Goal: Find specific page/section: Find specific page/section

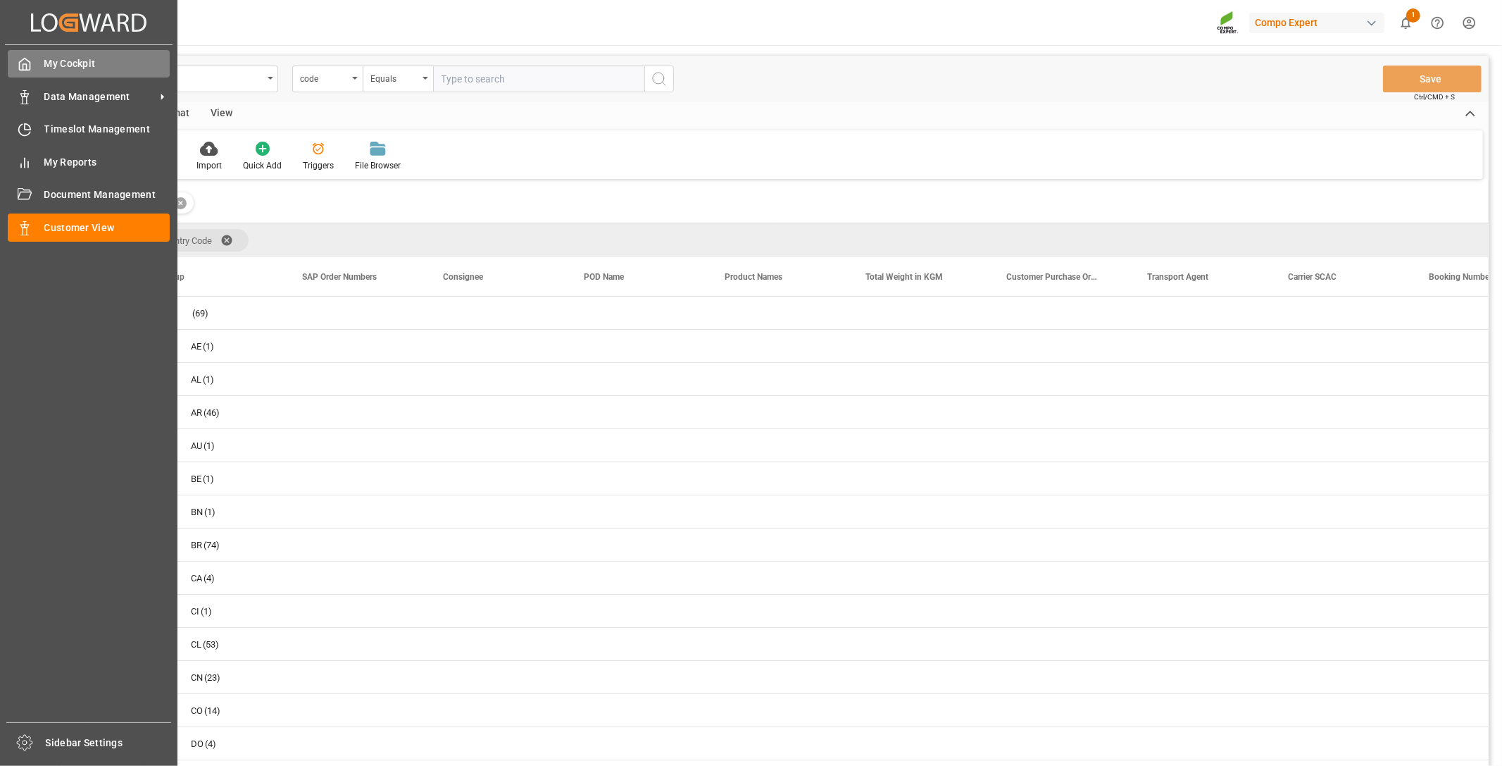
click at [71, 67] on span "My Cockpit" at bounding box center [107, 63] width 126 height 15
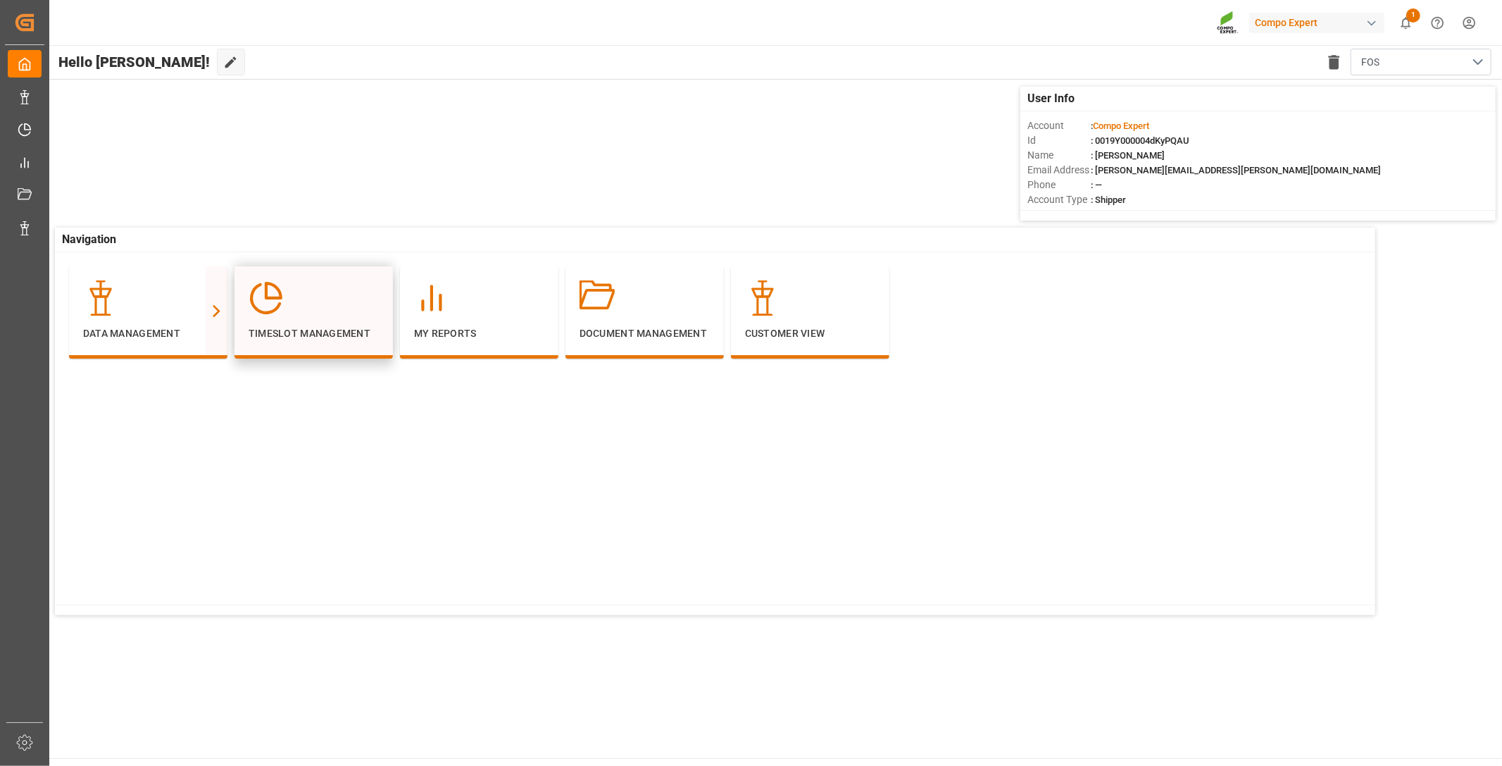
click at [322, 348] on div "Timeslot Management" at bounding box center [314, 312] width 158 height 92
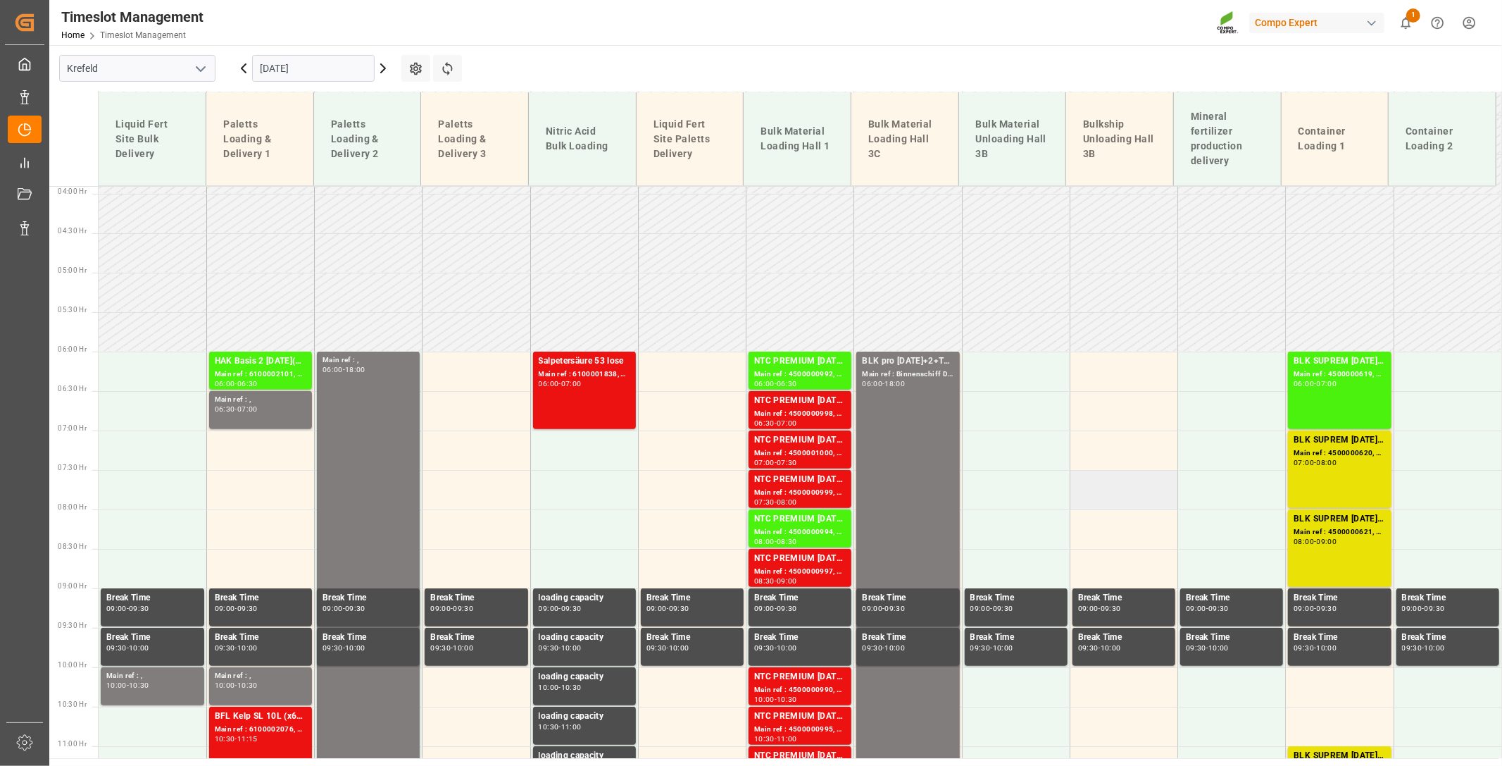
scroll to position [313, 0]
